Goal: Information Seeking & Learning: Learn about a topic

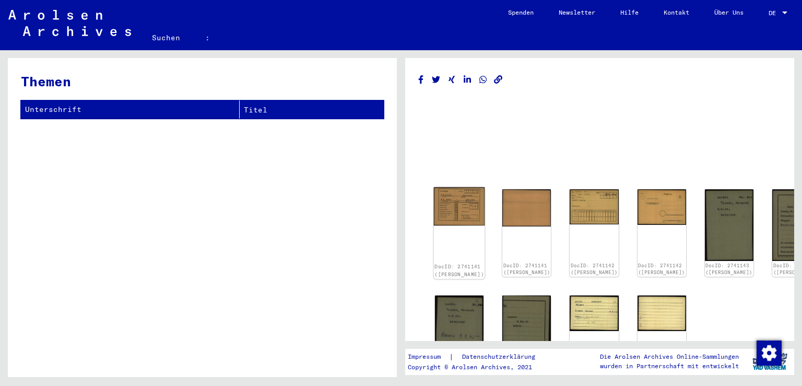
click at [457, 199] on img at bounding box center [459, 206] width 51 height 38
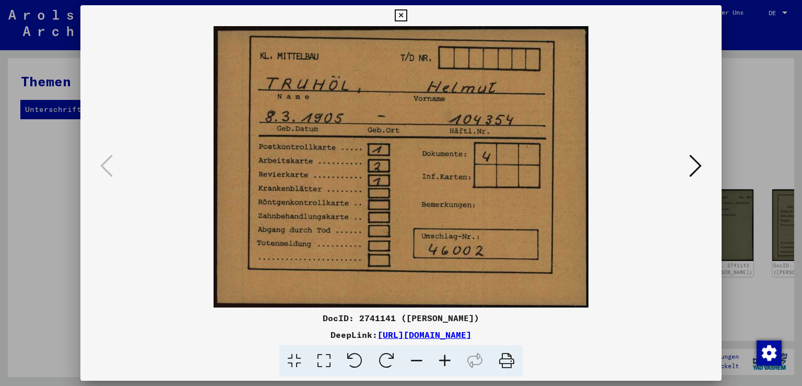
click at [706, 166] on div at bounding box center [401, 166] width 642 height 281
click at [699, 166] on icon at bounding box center [696, 165] width 13 height 25
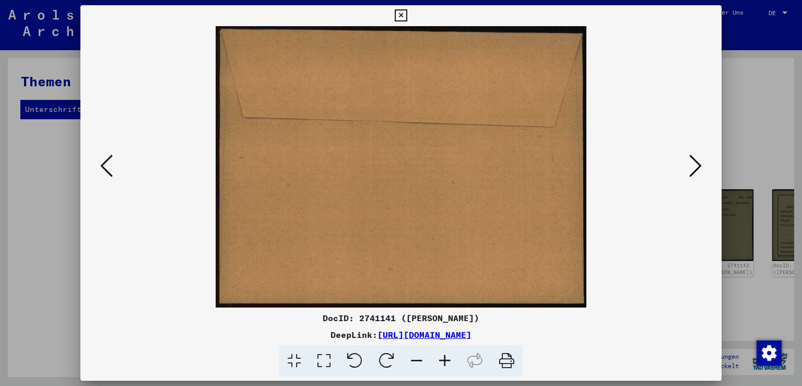
click at [699, 166] on icon at bounding box center [696, 165] width 13 height 25
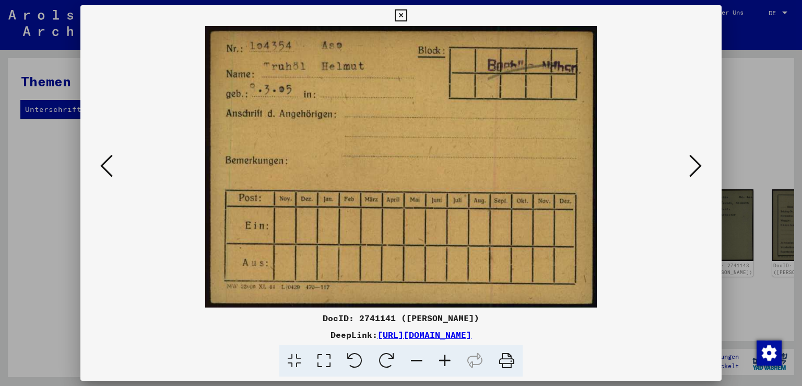
click at [699, 166] on icon at bounding box center [696, 165] width 13 height 25
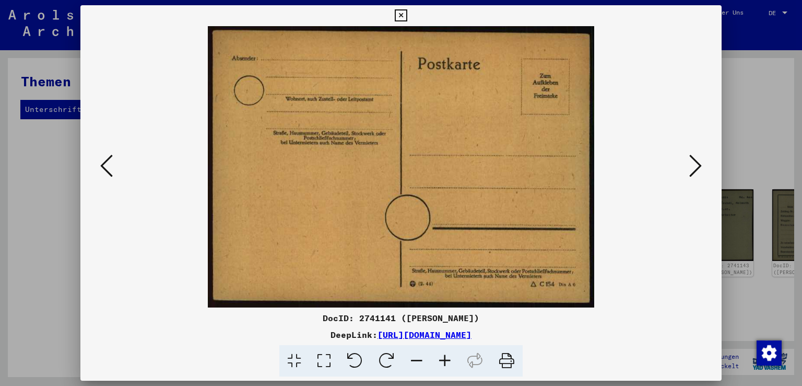
click at [699, 166] on icon at bounding box center [696, 165] width 13 height 25
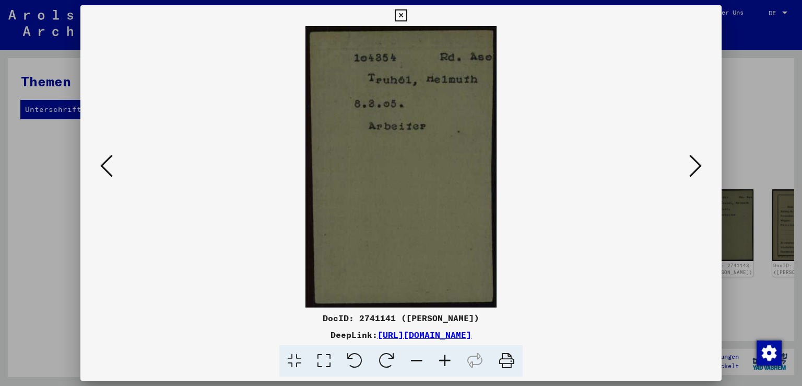
click at [699, 166] on icon at bounding box center [696, 165] width 13 height 25
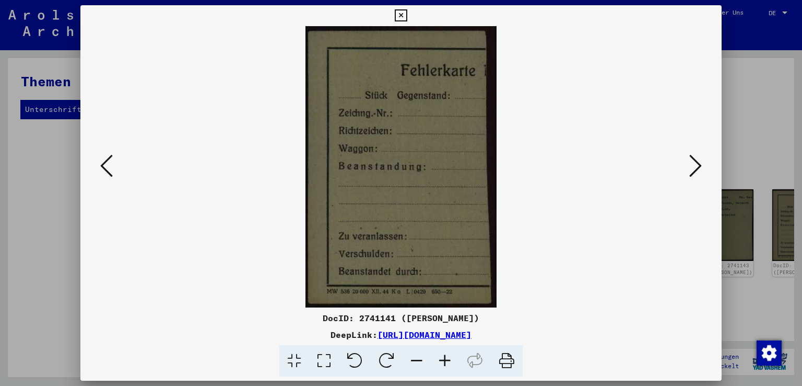
click at [699, 166] on icon at bounding box center [696, 165] width 13 height 25
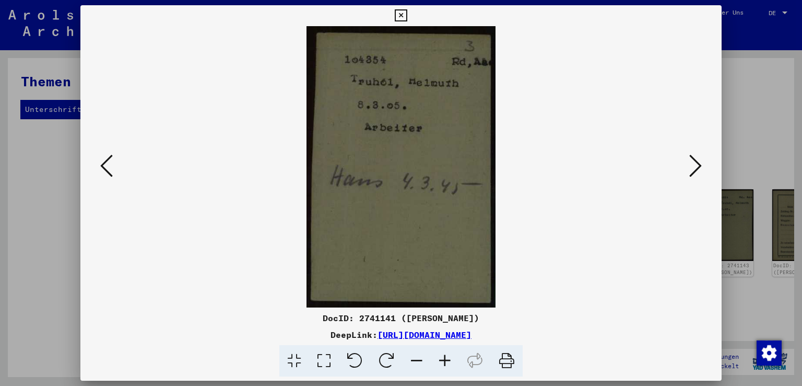
click at [699, 166] on icon at bounding box center [696, 165] width 13 height 25
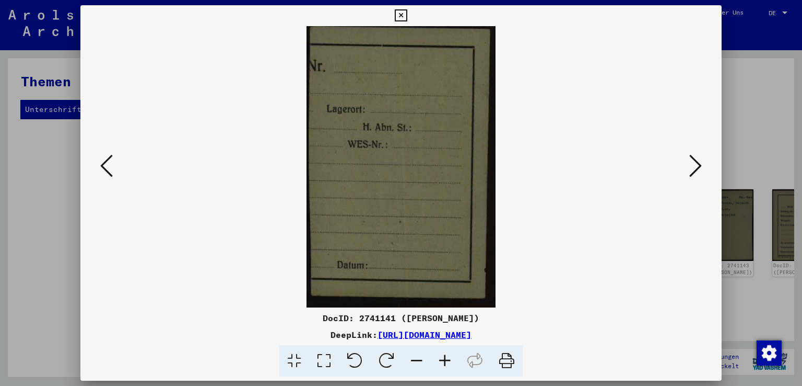
click at [699, 166] on icon at bounding box center [696, 165] width 13 height 25
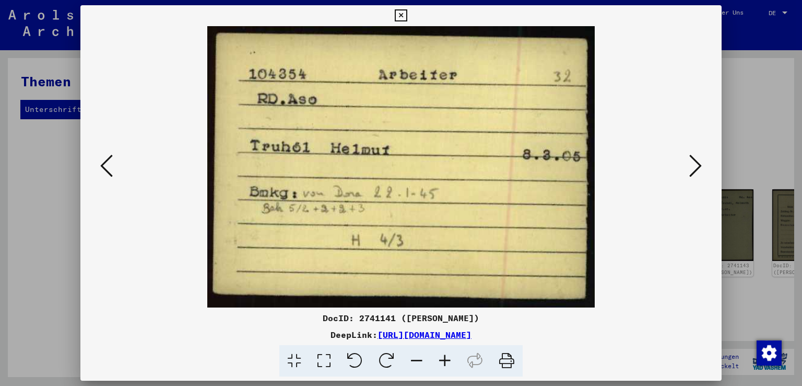
click at [699, 166] on icon at bounding box center [696, 165] width 13 height 25
